Goal: Transaction & Acquisition: Purchase product/service

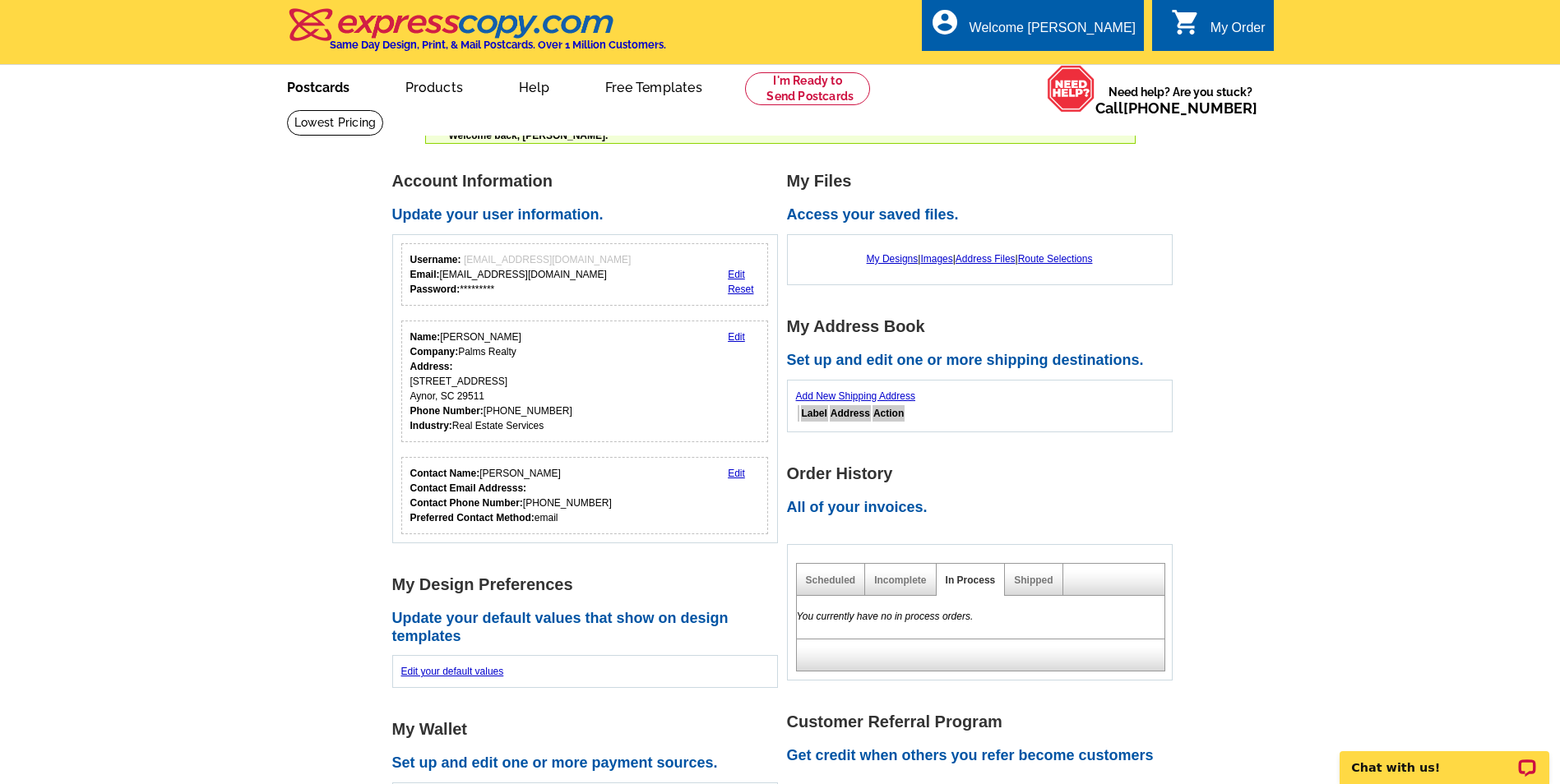
click at [333, 84] on link "Postcards" at bounding box center [319, 86] width 115 height 39
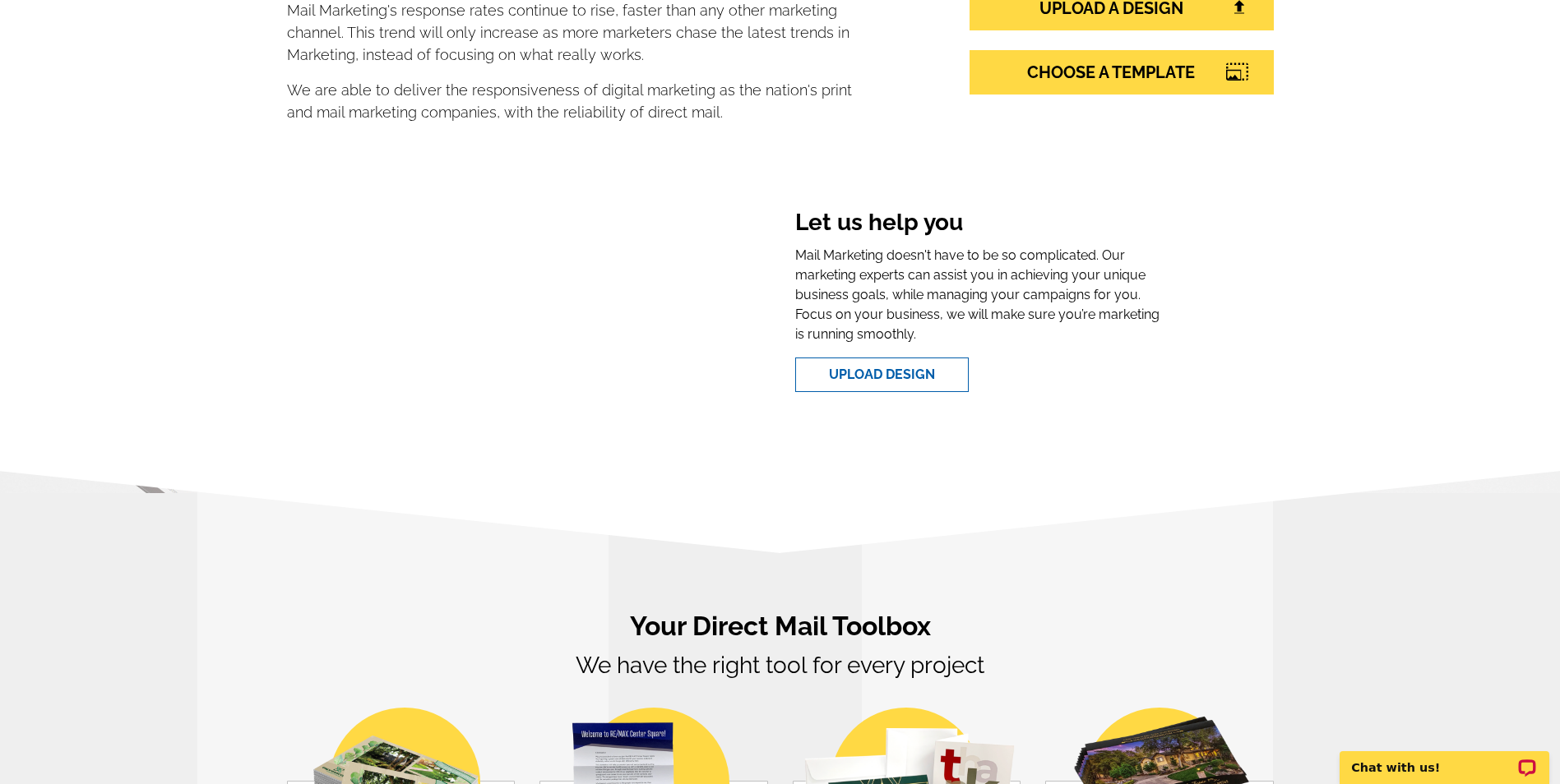
scroll to position [165, 0]
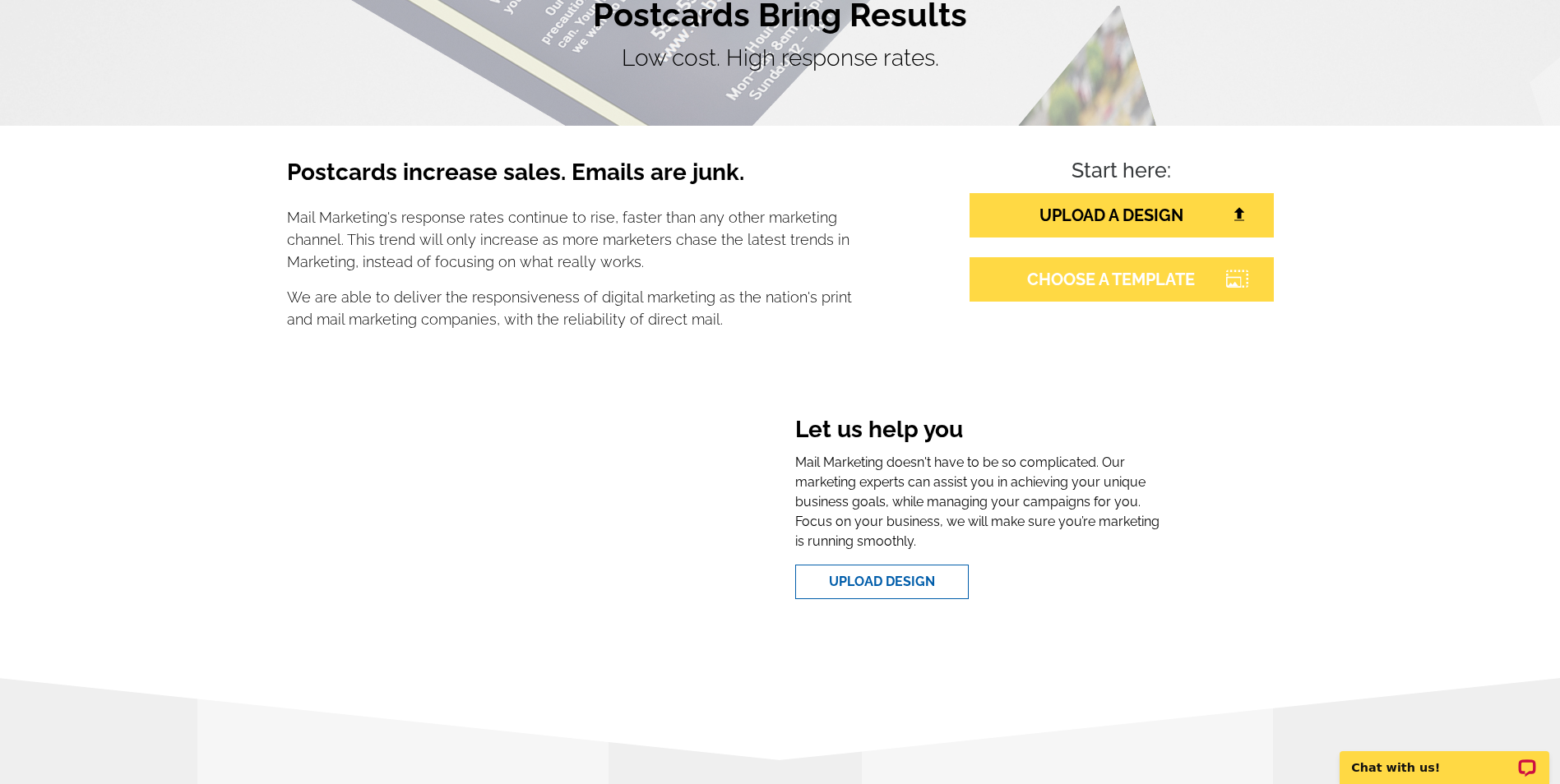
click at [1100, 266] on link "CHOOSE A TEMPLATE" at bounding box center [1122, 280] width 304 height 45
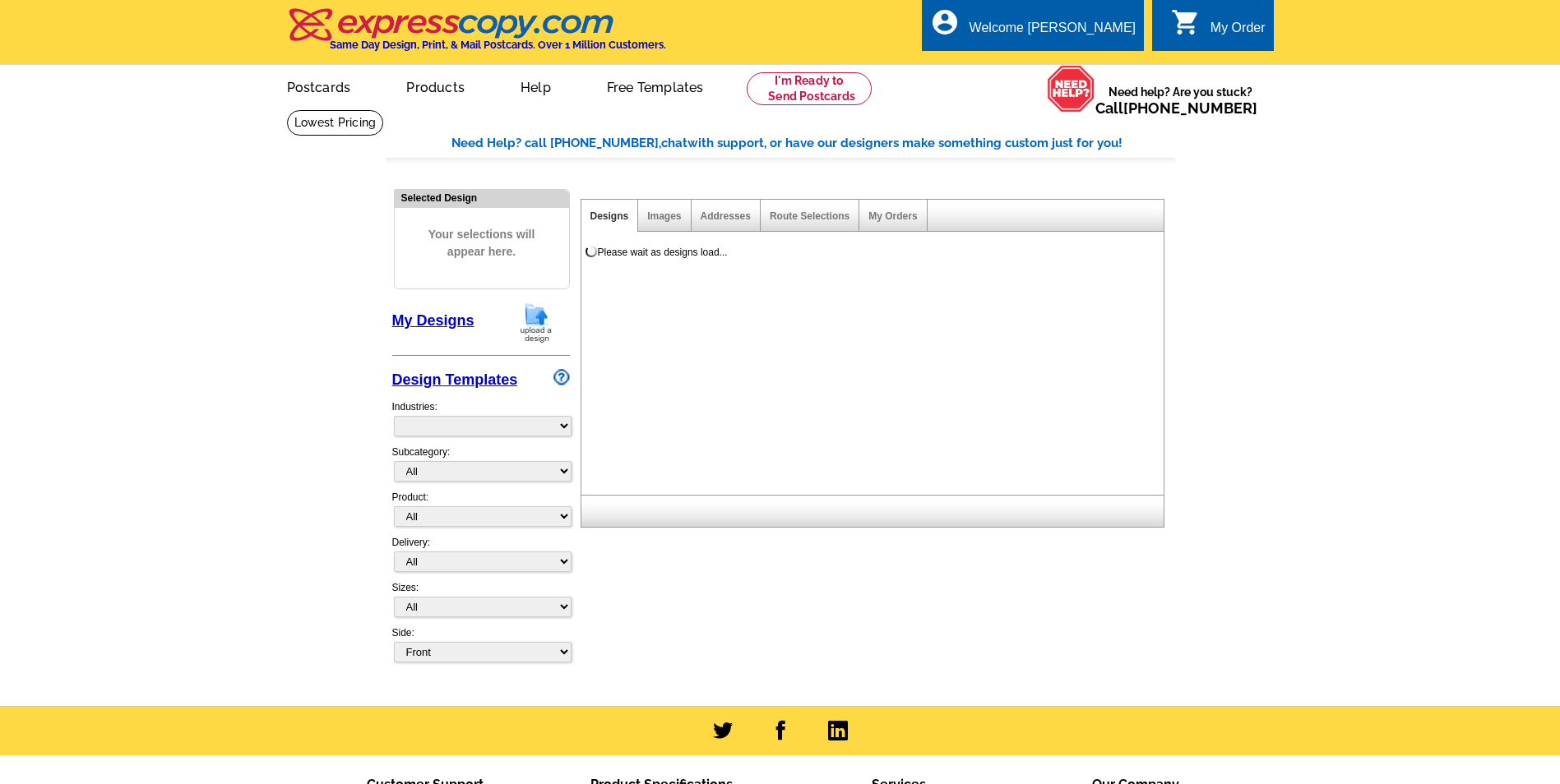
select select "785"
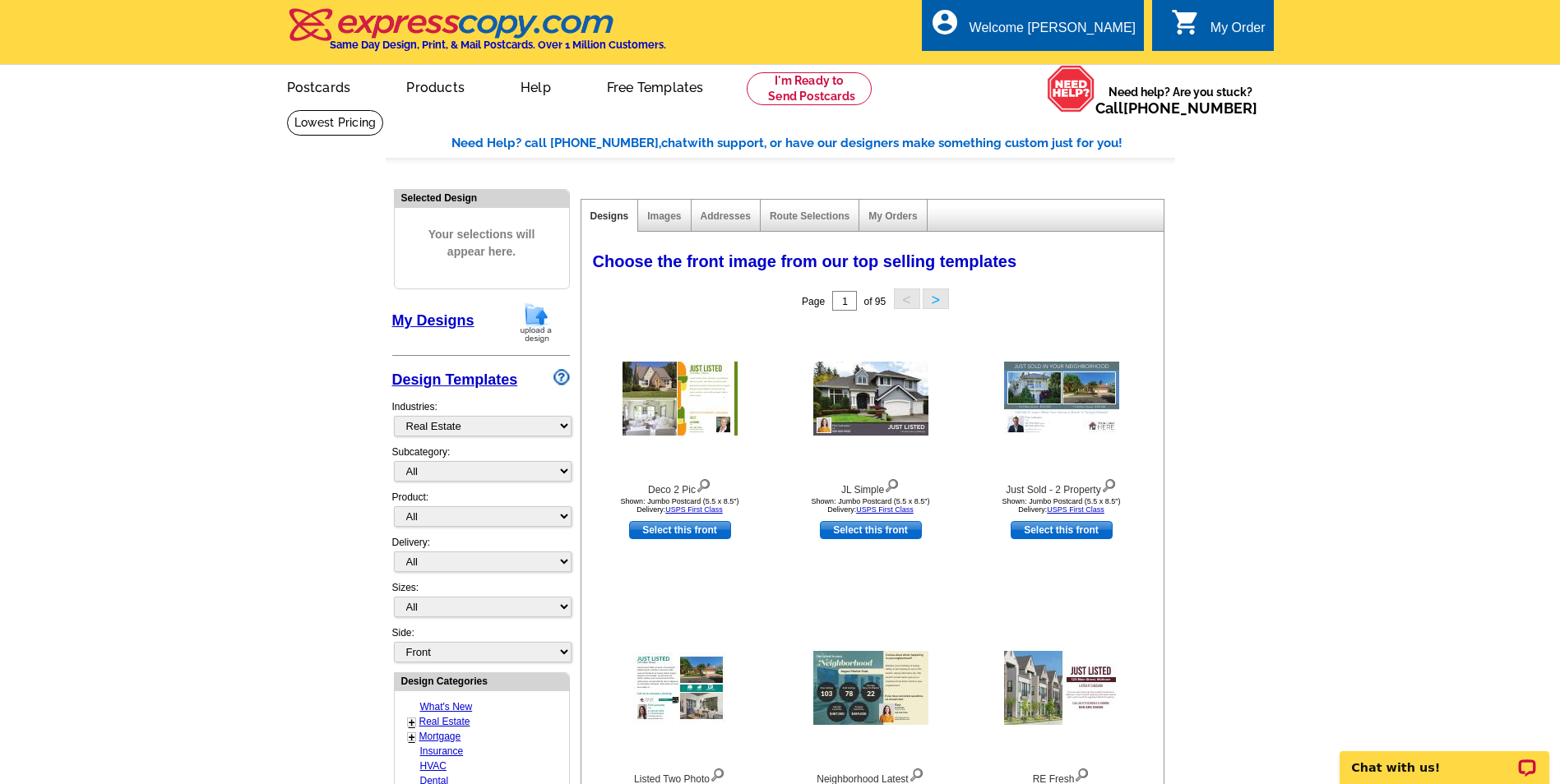
click at [1280, 611] on main "Need Help? call 800-260-5887, chat with support, or have our designers make som…" at bounding box center [780, 720] width 1560 height 1223
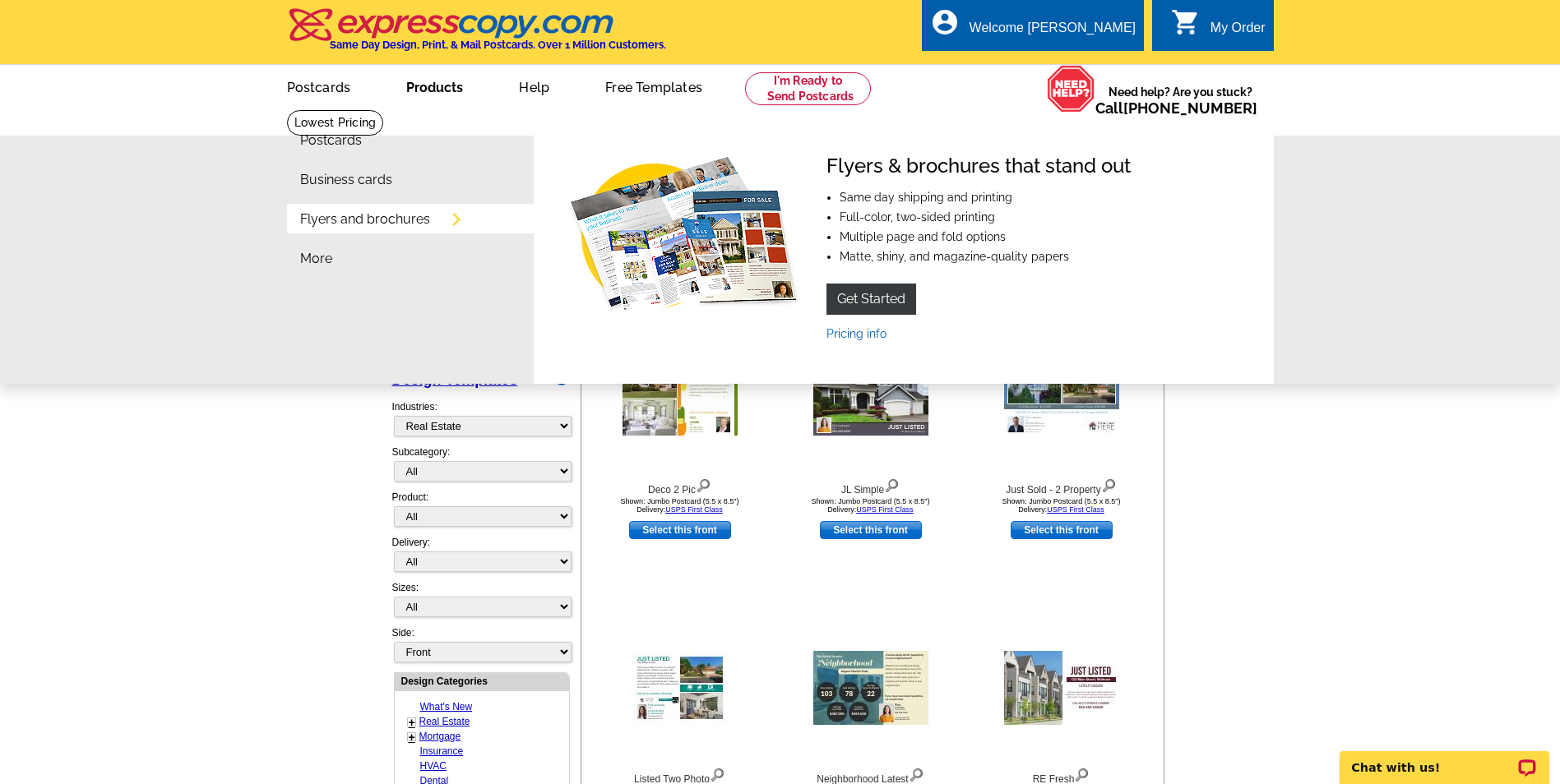
click at [386, 219] on link "Flyers and brochures" at bounding box center [365, 219] width 130 height 13
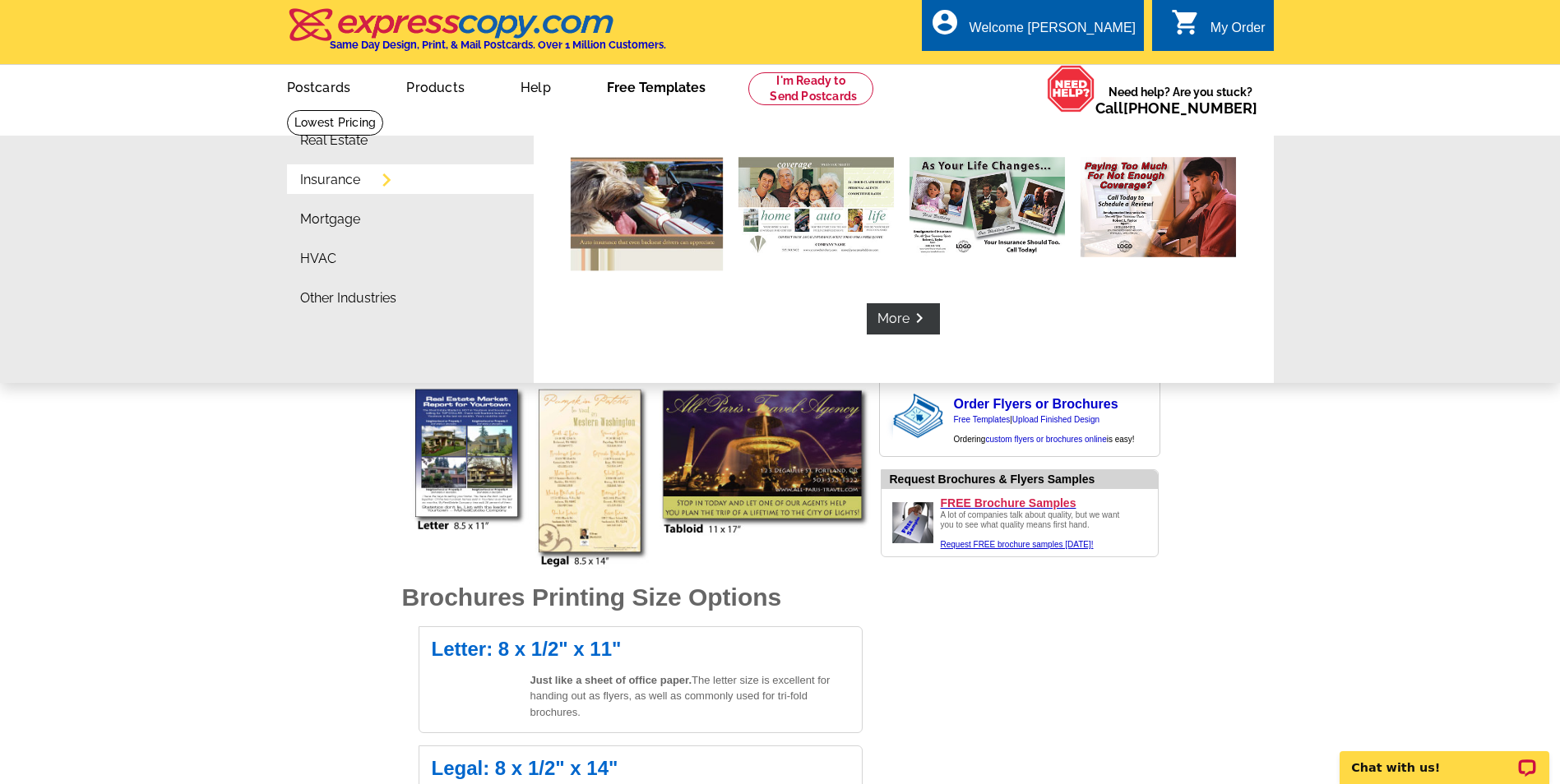
click at [336, 176] on link "Insurance" at bounding box center [331, 179] width 60 height 13
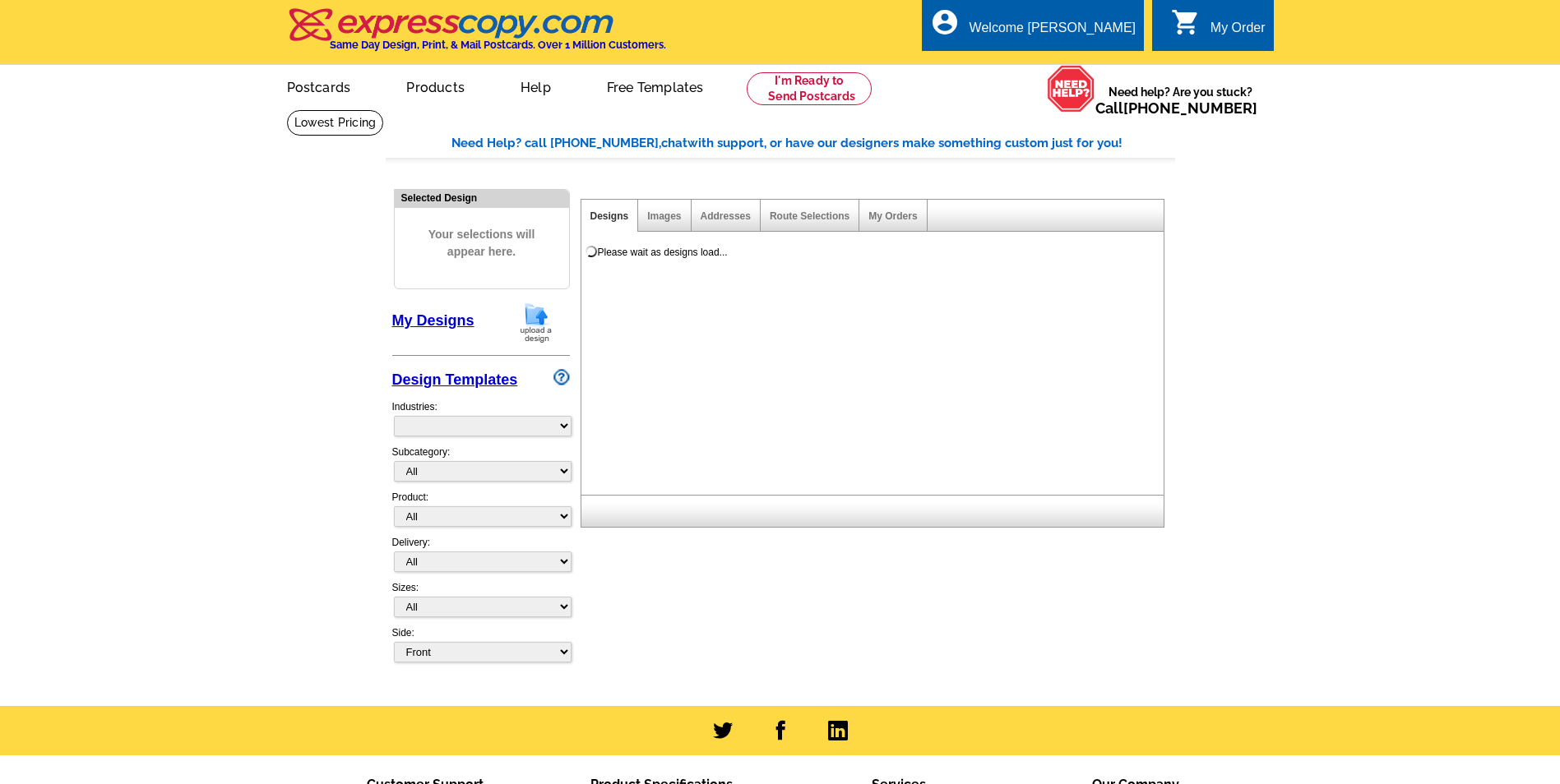
select select "768"
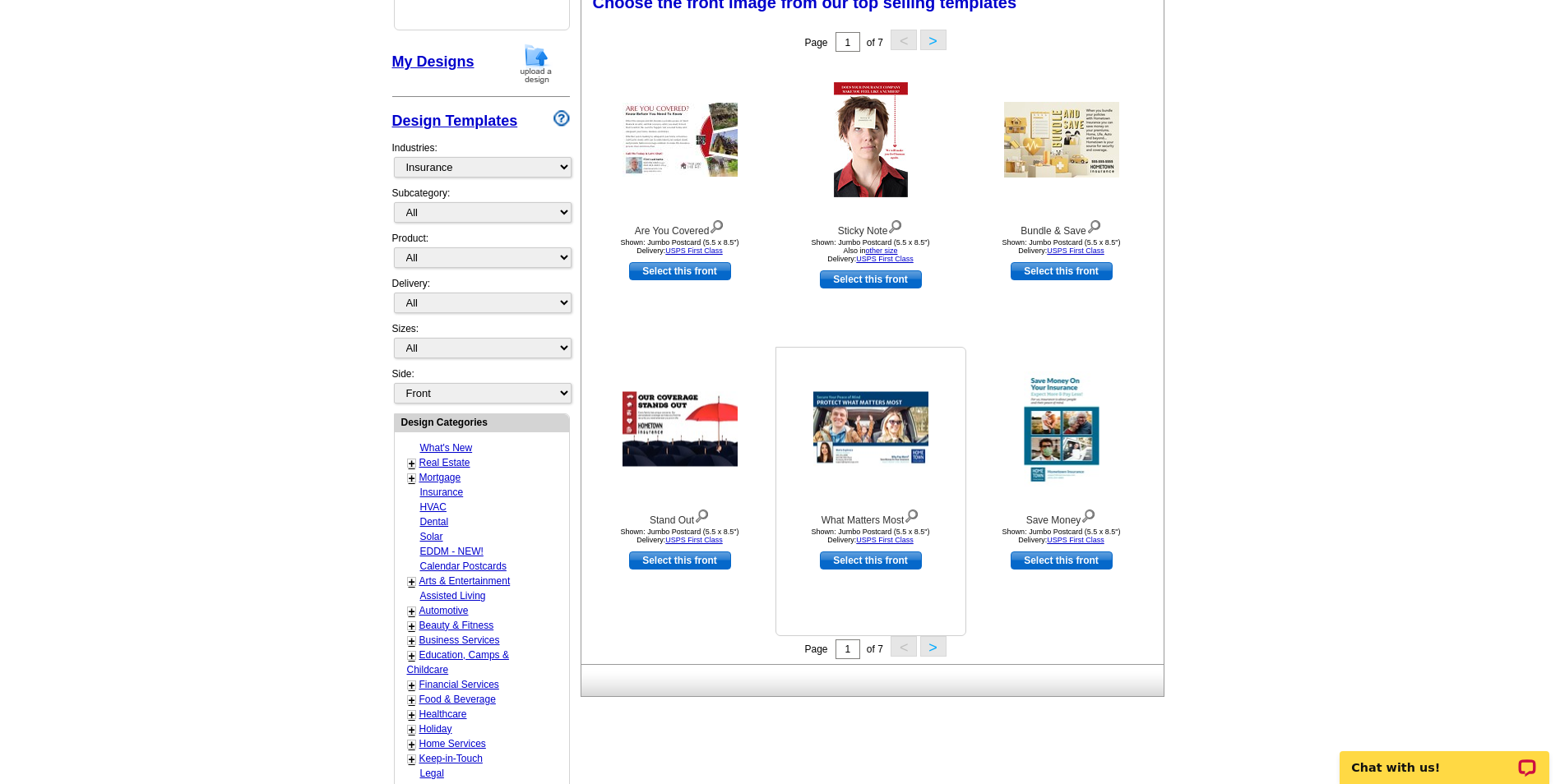
scroll to position [329, 0]
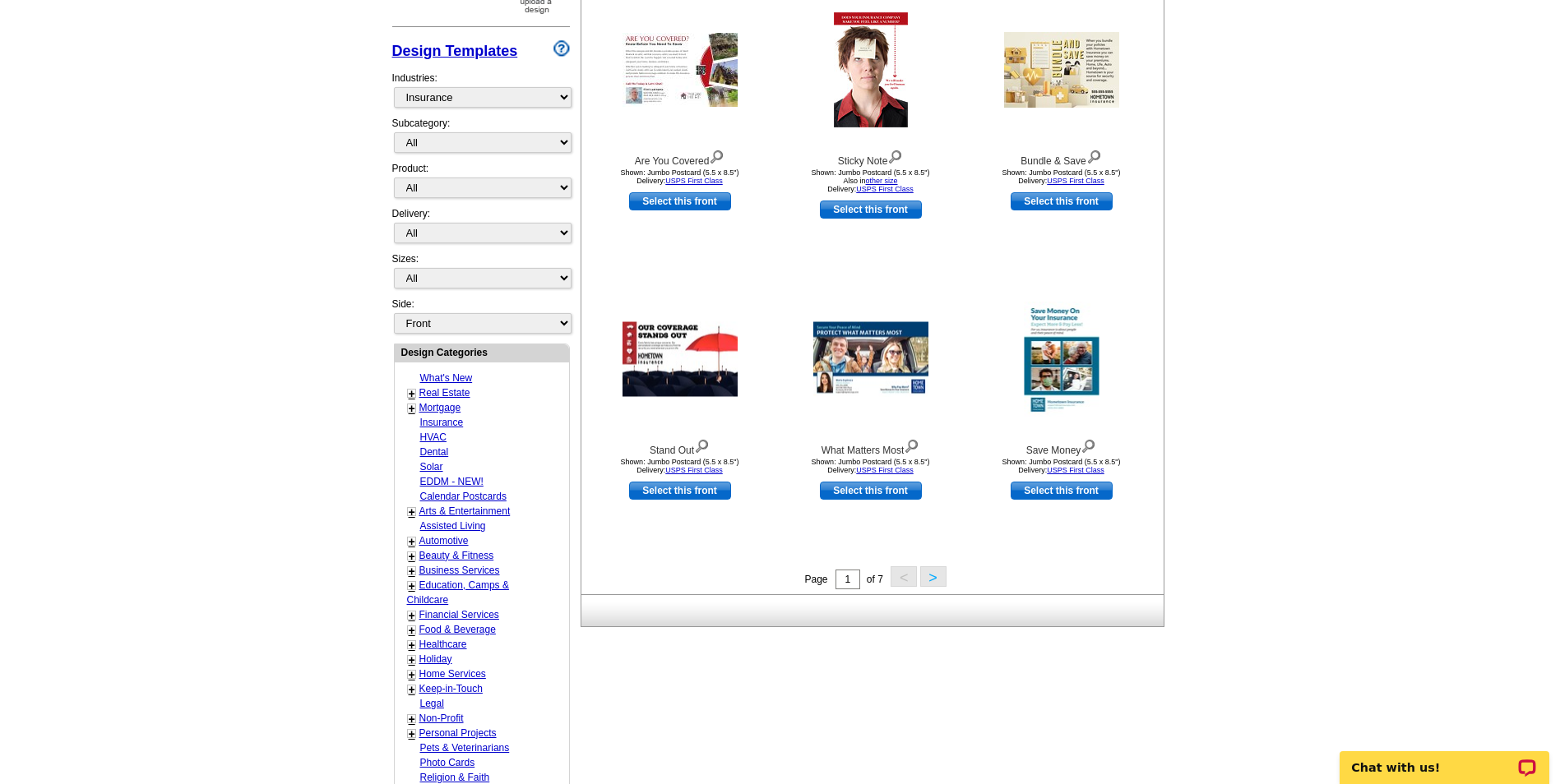
click at [932, 579] on button ">" at bounding box center [933, 577] width 27 height 21
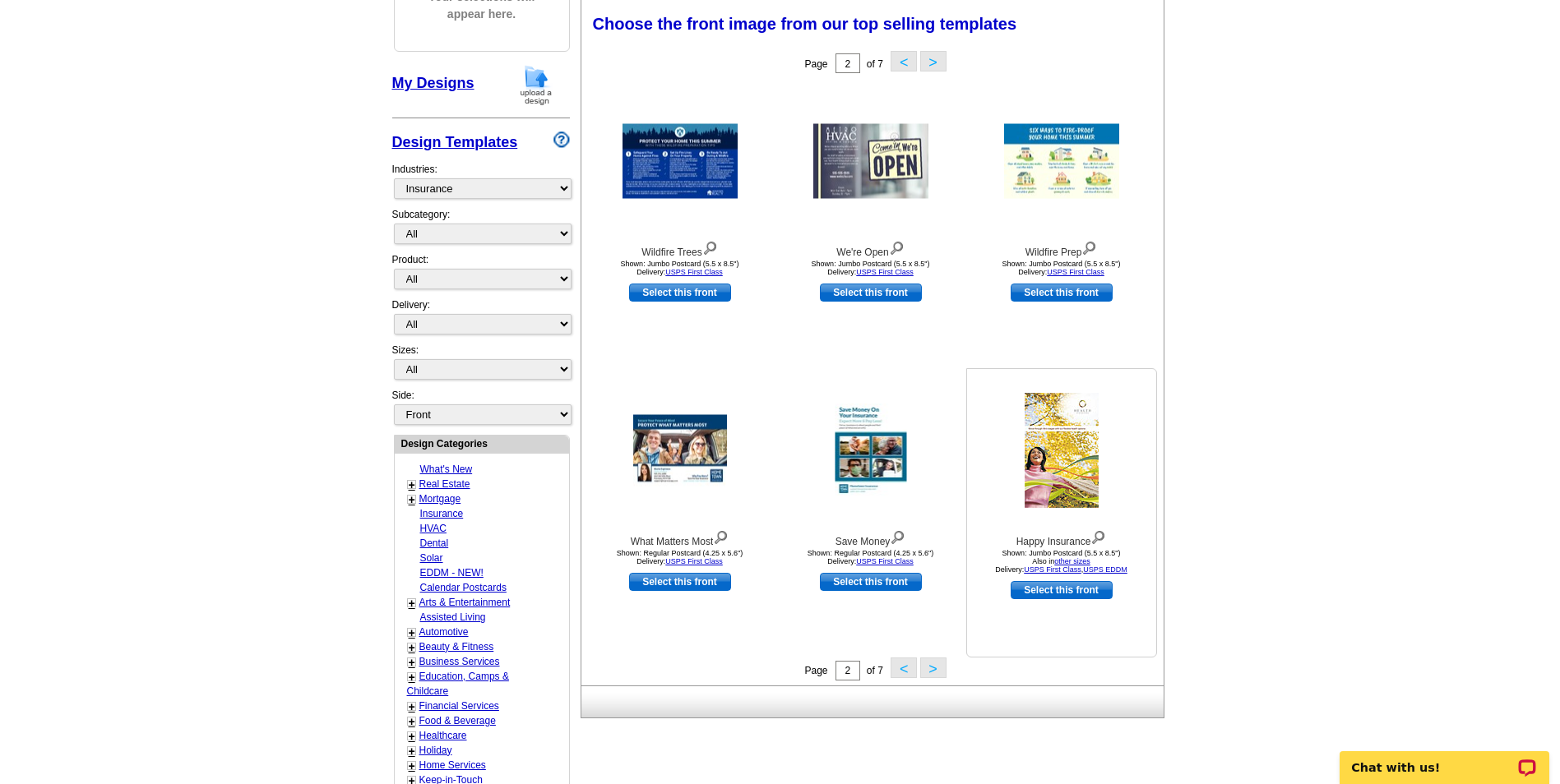
scroll to position [243, 0]
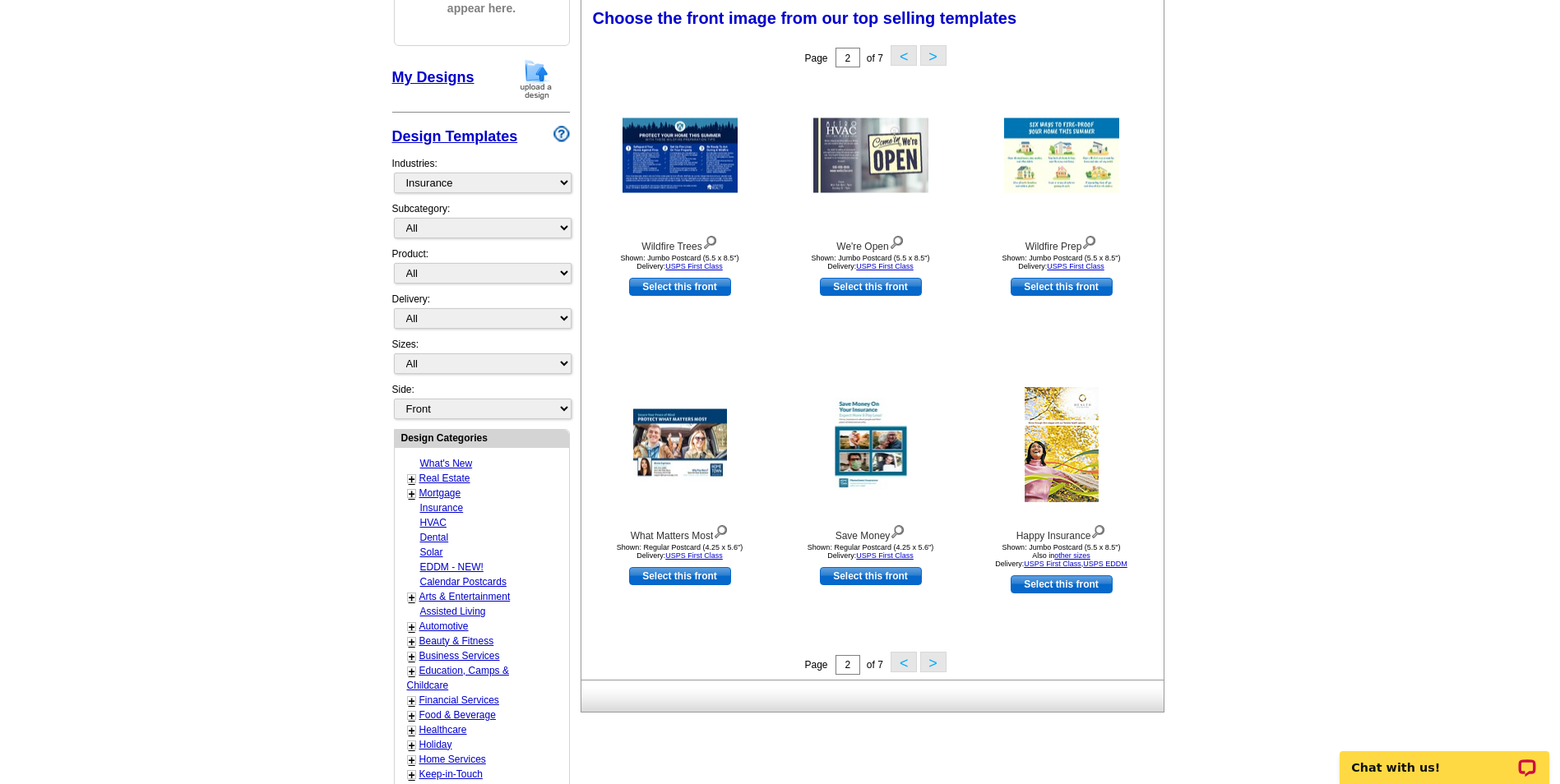
click at [941, 659] on button ">" at bounding box center [933, 662] width 27 height 21
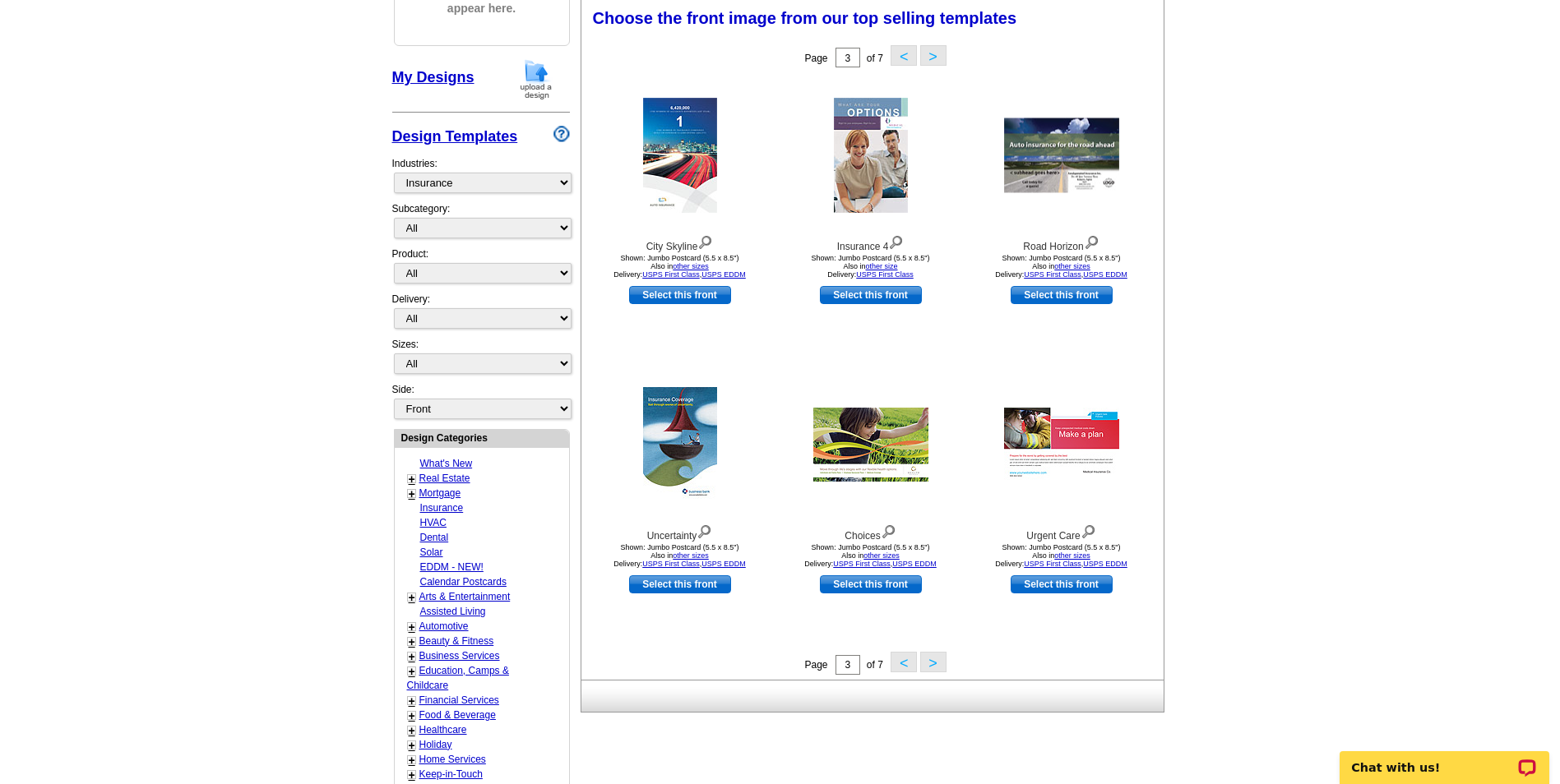
click at [933, 662] on button ">" at bounding box center [933, 662] width 27 height 21
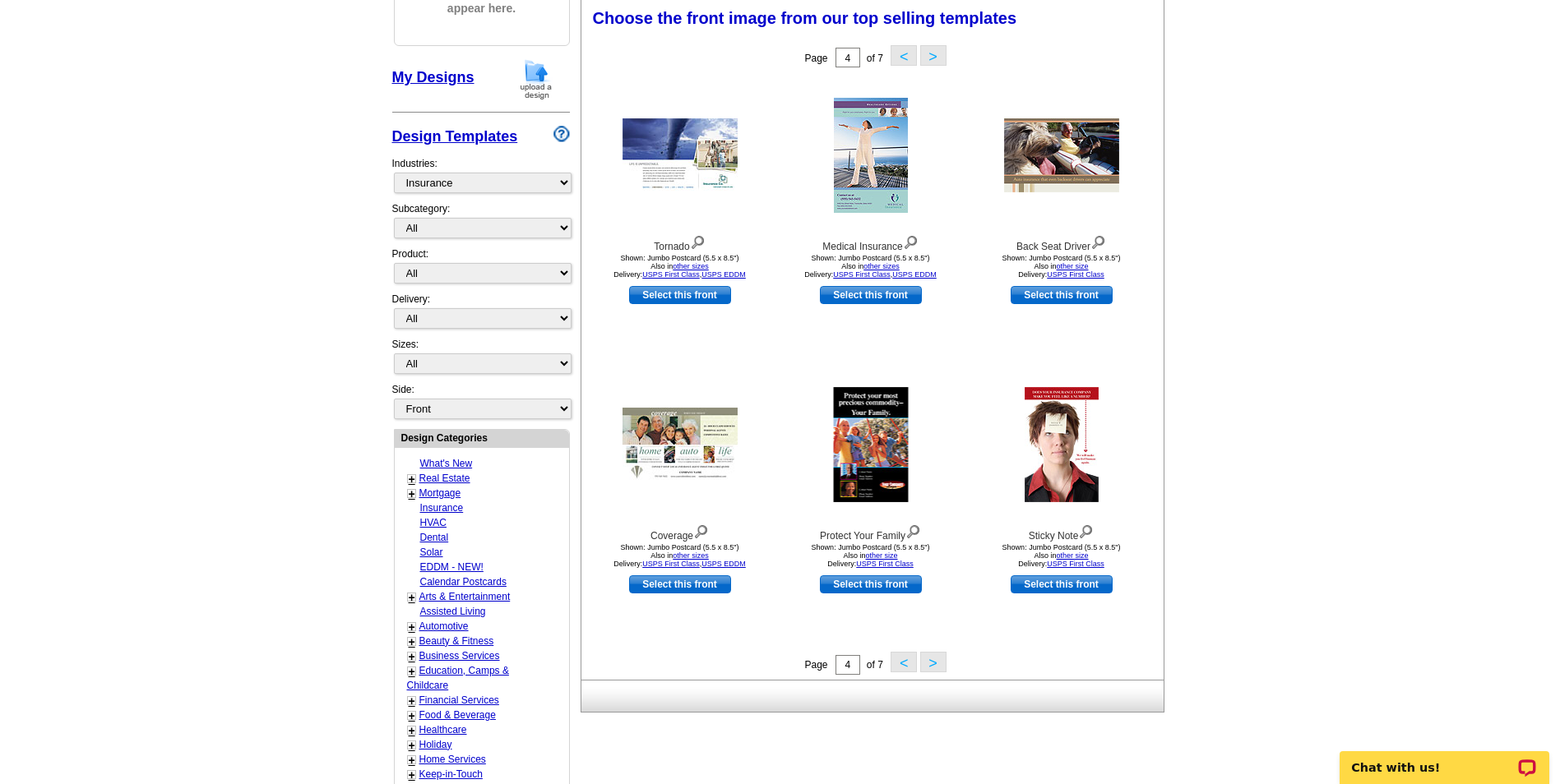
click at [935, 665] on button ">" at bounding box center [933, 662] width 27 height 21
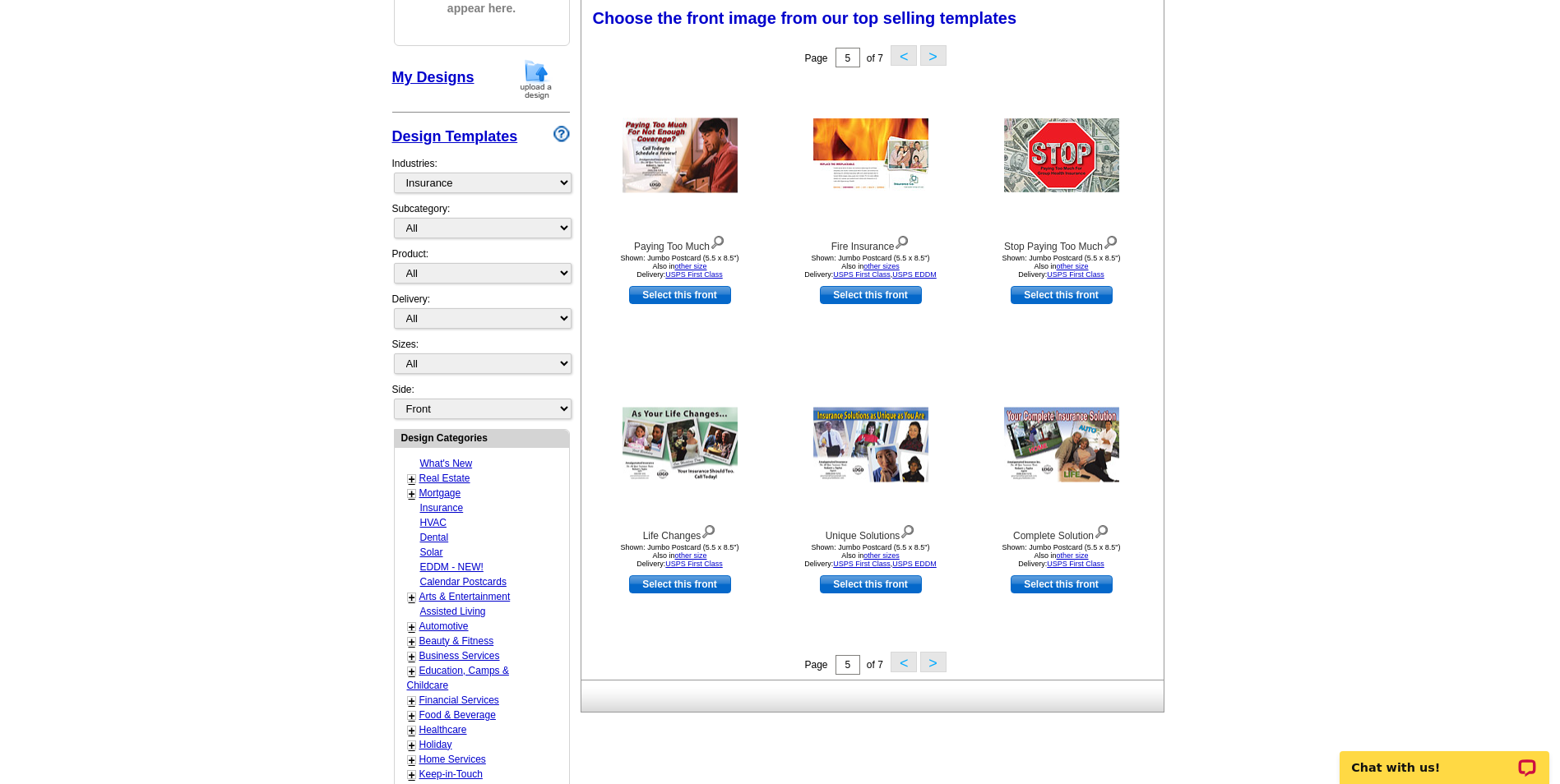
click at [935, 665] on button ">" at bounding box center [933, 662] width 27 height 21
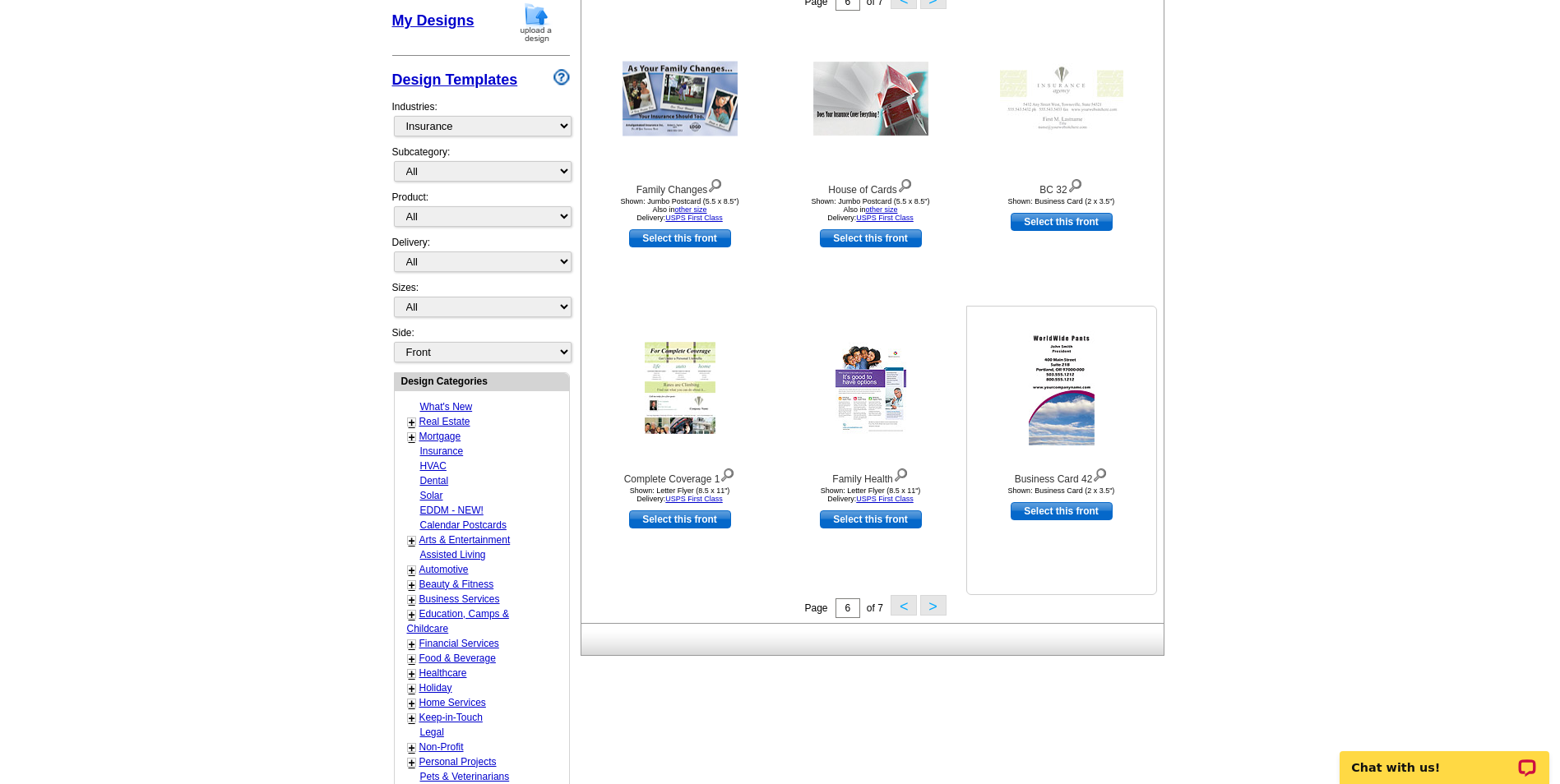
scroll to position [325, 0]
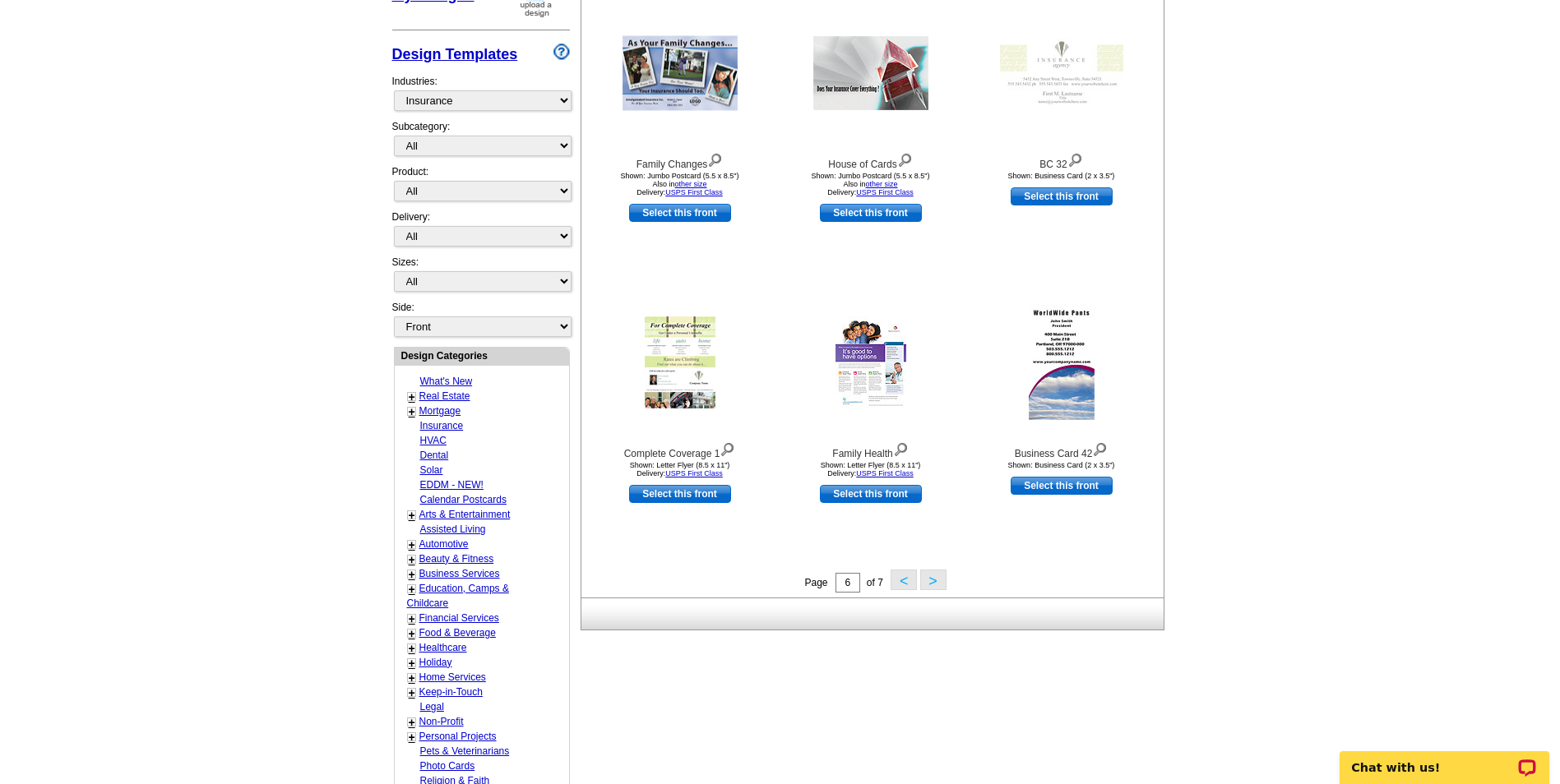
click at [929, 580] on button ">" at bounding box center [933, 580] width 27 height 21
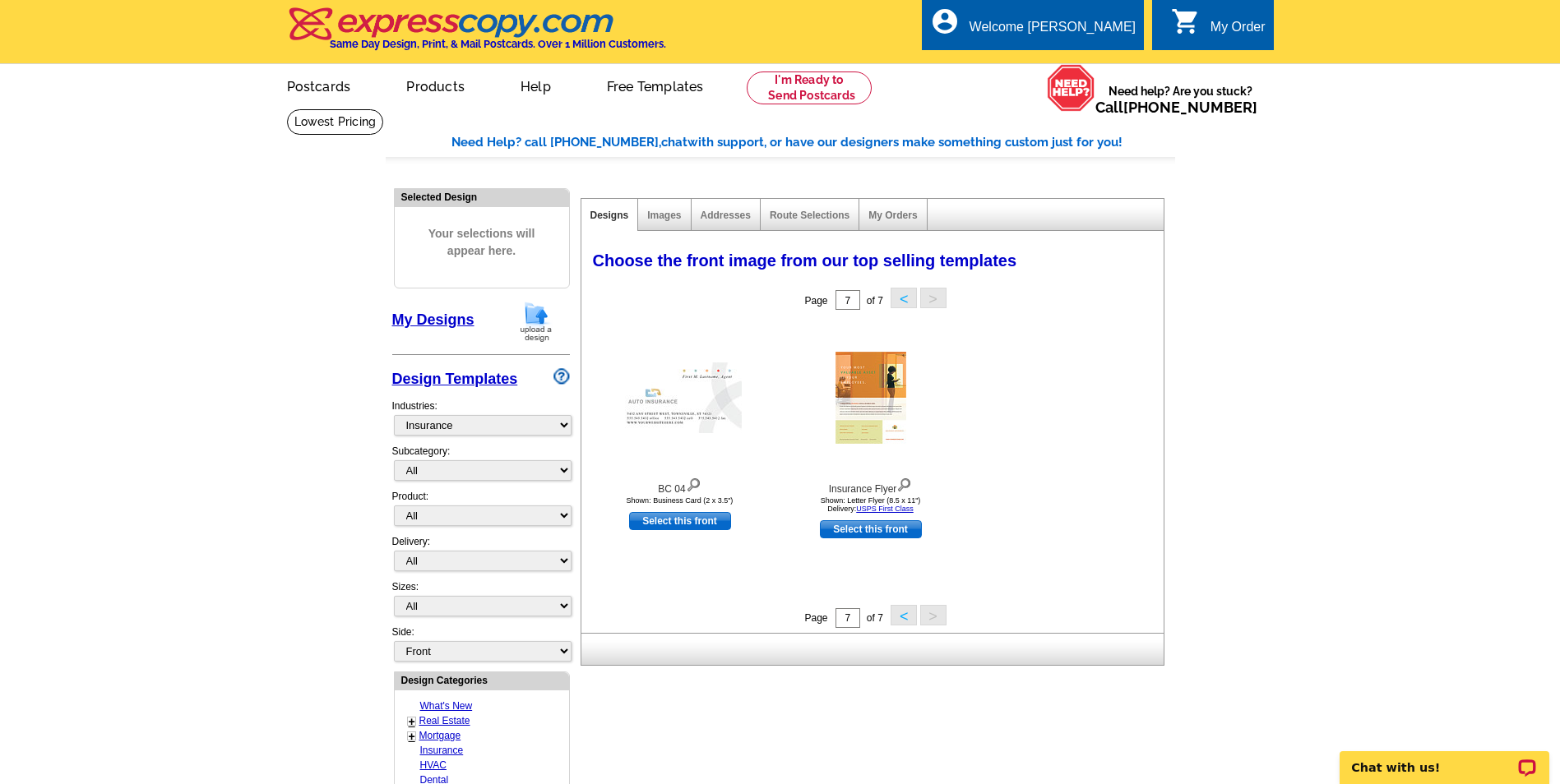
scroll to position [0, 0]
